Goal: Transaction & Acquisition: Purchase product/service

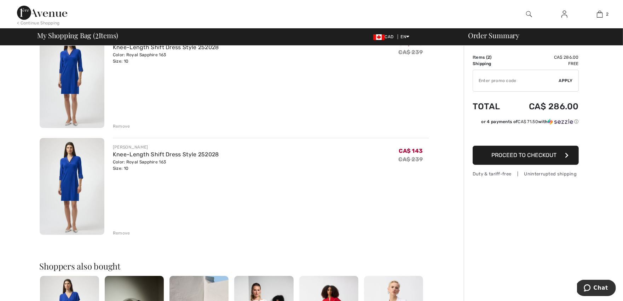
scroll to position [77, 0]
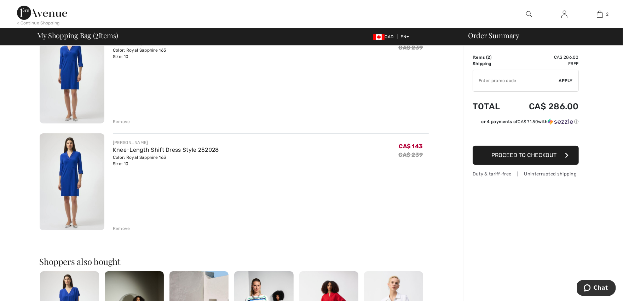
click at [121, 228] on div "Remove" at bounding box center [121, 228] width 17 height 6
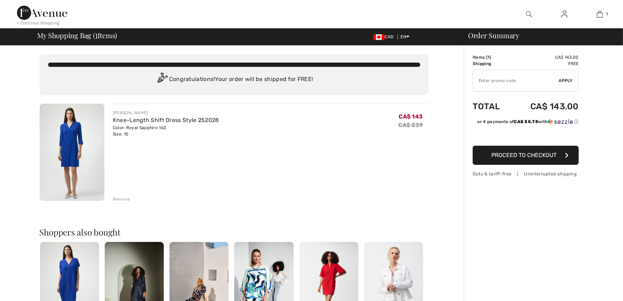
scroll to position [0, 0]
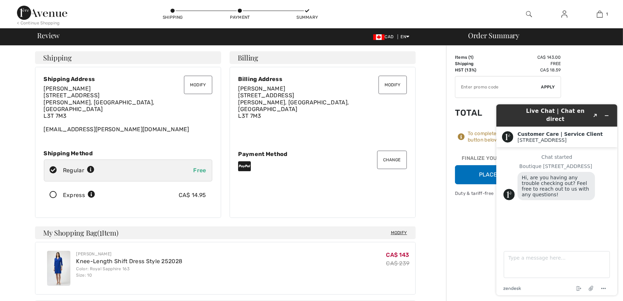
click at [594, 86] on div "Order Summary Details Items ( 1 ) CA$ 143.00 Promo code CA$ 0.00 Shipping Free …" at bounding box center [534, 275] width 177 height 458
click at [609, 112] on button "Minimize widget" at bounding box center [606, 115] width 11 height 10
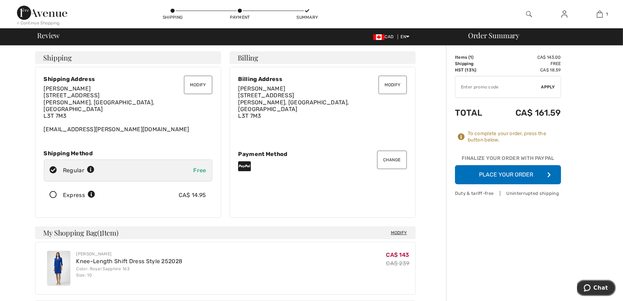
scroll to position [10, 0]
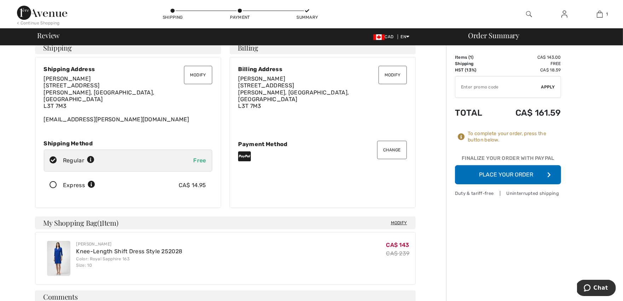
click at [477, 88] on input "TEXT" at bounding box center [498, 86] width 86 height 21
type input "OC001559E1"
click at [551, 84] on span "Apply" at bounding box center [548, 87] width 14 height 6
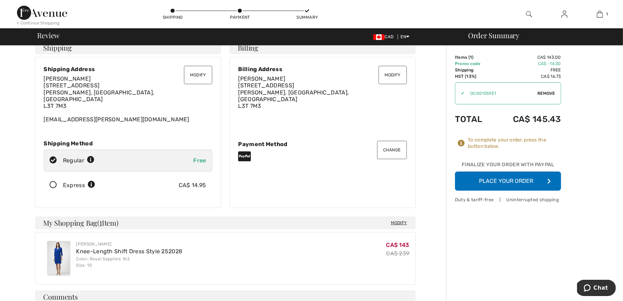
click at [508, 180] on button "Place Your Order" at bounding box center [508, 181] width 106 height 19
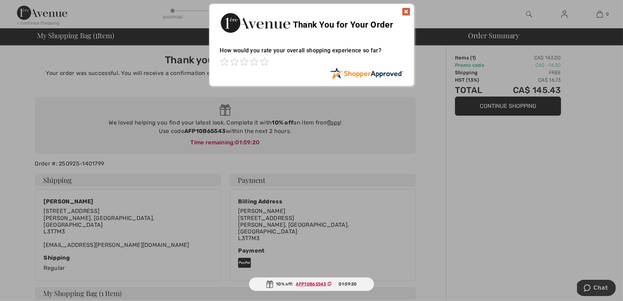
click at [403, 12] on img at bounding box center [406, 11] width 8 height 8
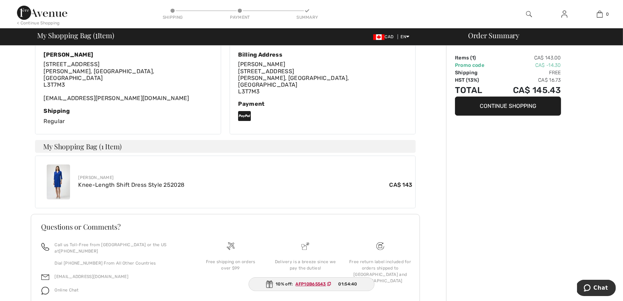
scroll to position [148, 0]
click at [57, 171] on img at bounding box center [58, 180] width 23 height 35
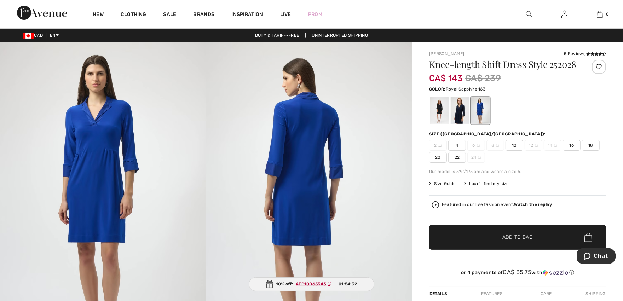
click at [115, 173] on img at bounding box center [103, 196] width 206 height 309
